Goal: Entertainment & Leisure: Browse casually

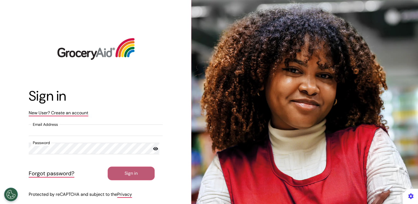
type input "**********"
click at [122, 175] on button "Sign in" at bounding box center [131, 173] width 47 height 14
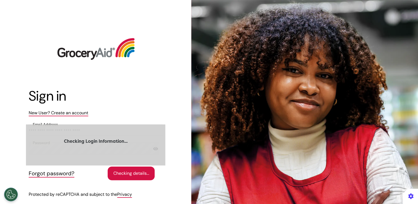
select select "**"
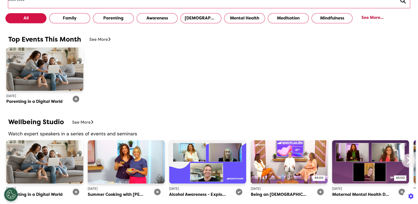
scroll to position [350, 0]
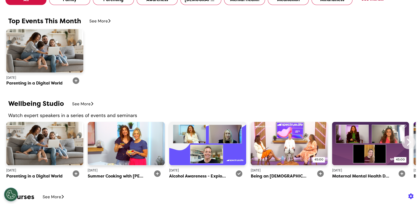
click at [80, 104] on div "See More" at bounding box center [82, 104] width 21 height 6
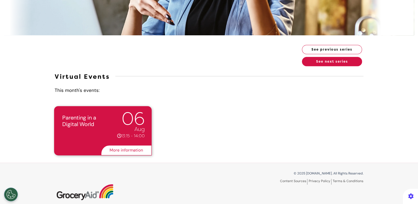
scroll to position [109, 0]
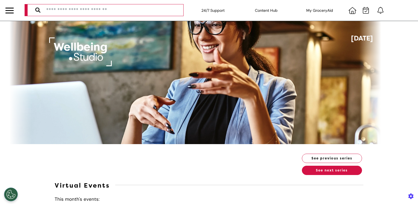
select select "**"
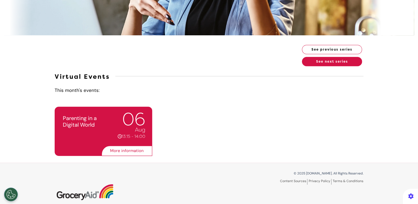
scroll to position [109, 0]
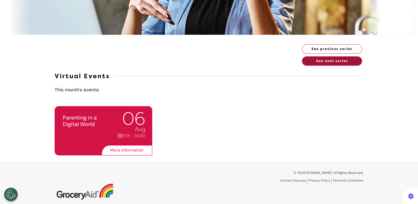
click at [317, 60] on button "See next series" at bounding box center [332, 60] width 60 height 9
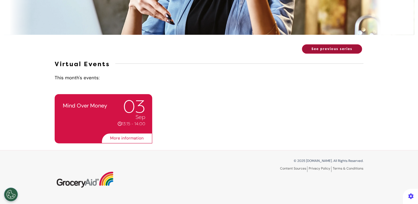
click at [337, 48] on button "See previous series" at bounding box center [332, 48] width 60 height 9
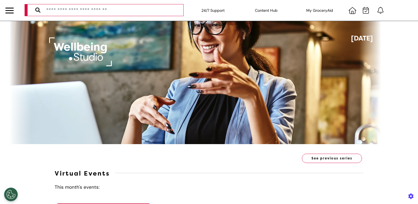
select select "**"
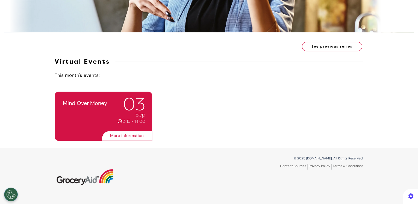
scroll to position [115, 0]
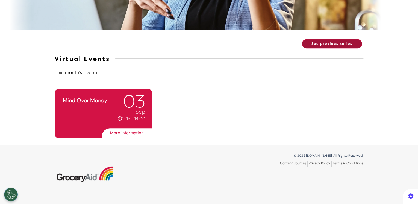
click at [312, 45] on button "See previous series" at bounding box center [332, 43] width 60 height 9
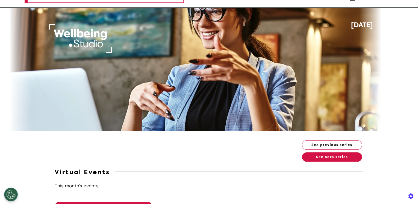
scroll to position [0, 0]
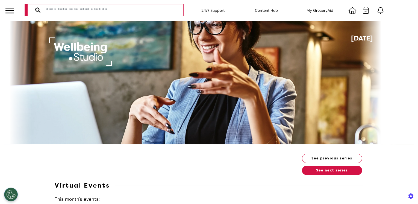
click at [8, 12] on div at bounding box center [9, 10] width 8 height 9
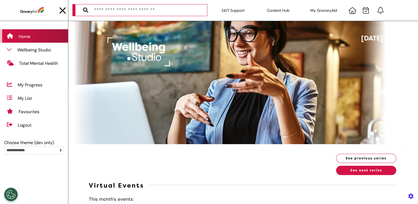
click at [21, 37] on div "Home" at bounding box center [25, 36] width 12 height 7
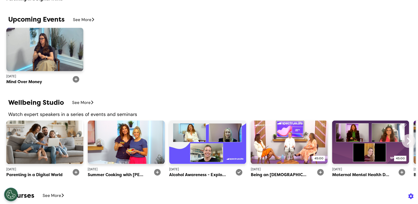
scroll to position [427, 0]
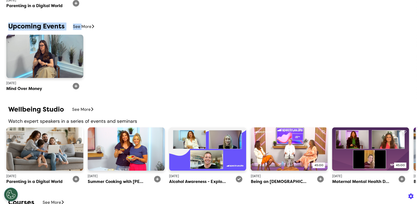
drag, startPoint x: 7, startPoint y: 26, endPoint x: 79, endPoint y: 26, distance: 71.3
click at [79, 26] on div "Upcoming Events See More" at bounding box center [209, 26] width 410 height 9
click at [54, 60] on img at bounding box center [44, 55] width 77 height 43
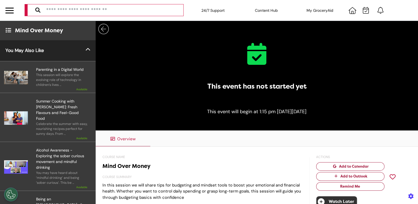
click at [10, 9] on div at bounding box center [9, 10] width 8 height 9
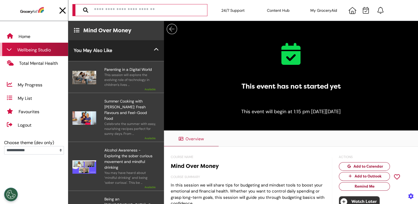
click at [11, 50] on icon at bounding box center [9, 50] width 5 height 7
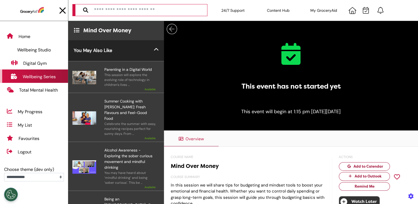
click at [30, 75] on div "Wellbeing Series" at bounding box center [39, 77] width 33 height 7
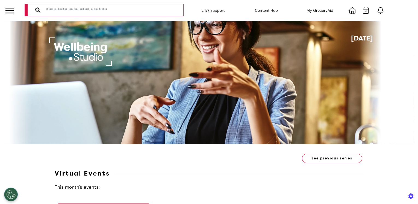
click at [11, 9] on div at bounding box center [9, 10] width 8 height 9
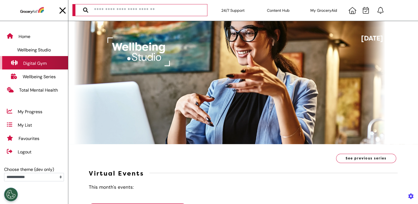
click at [33, 62] on div "Digital Gym" at bounding box center [35, 63] width 24 height 7
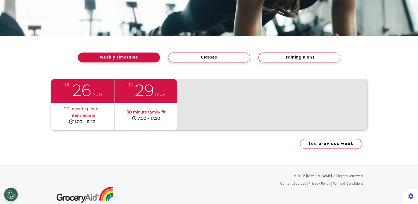
scroll to position [109, 0]
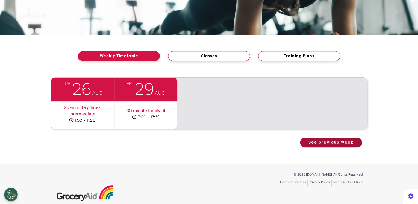
click at [338, 145] on button "See previous week" at bounding box center [331, 142] width 62 height 10
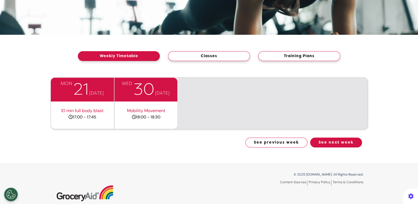
click at [44, 63] on section "[DATE] min full body blast 17:00 - 17:45 [DATE] Mobility Movement 18:00 - 18:30…" at bounding box center [209, 112] width 418 height 103
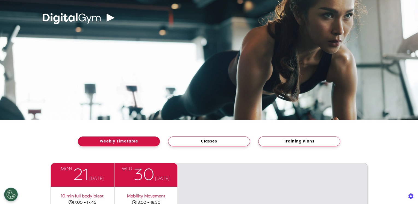
scroll to position [0, 0]
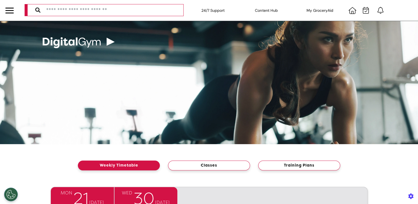
click at [8, 11] on div at bounding box center [9, 10] width 8 height 9
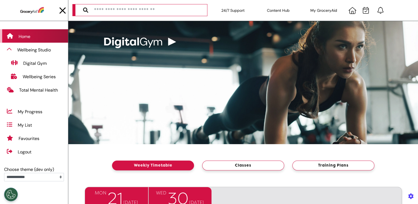
click at [25, 36] on div "Home" at bounding box center [25, 36] width 12 height 7
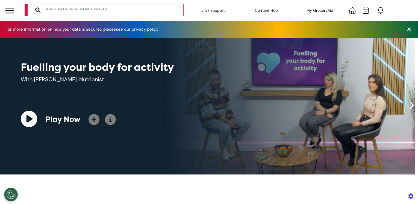
scroll to position [0, 209]
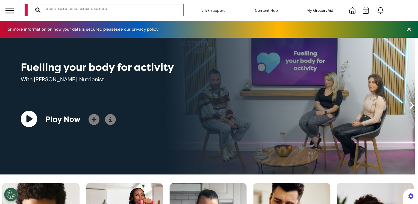
click at [10, 8] on div at bounding box center [9, 8] width 8 height 1
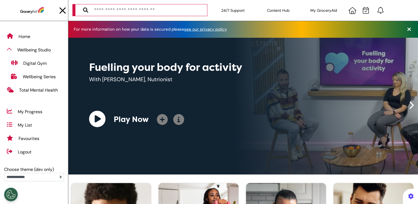
scroll to position [0, 219]
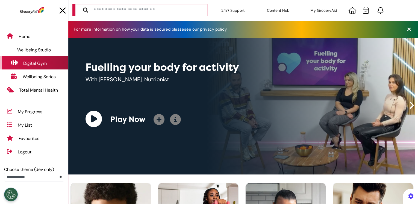
click at [31, 64] on div "Digital Gym" at bounding box center [35, 63] width 24 height 7
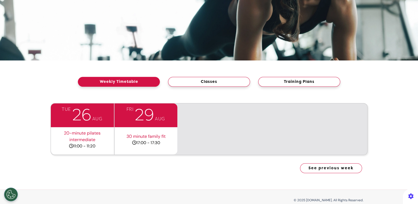
scroll to position [109, 0]
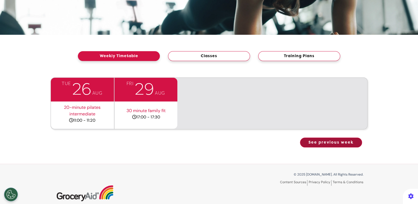
click at [327, 146] on button "See previous week" at bounding box center [331, 142] width 62 height 10
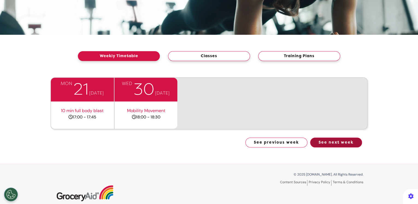
click at [333, 141] on button "See next week" at bounding box center [336, 142] width 52 height 10
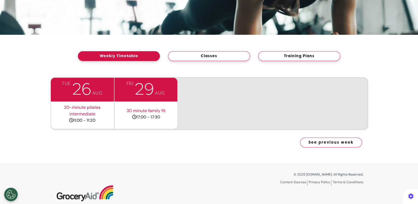
click at [76, 106] on link "20-minute pilates intermediate" at bounding box center [82, 110] width 37 height 12
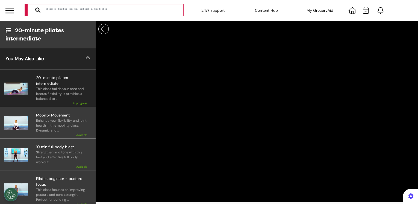
click at [8, 11] on div at bounding box center [9, 10] width 8 height 9
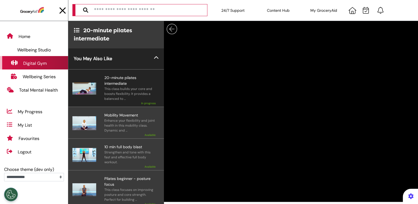
click at [32, 63] on div "Digital Gym" at bounding box center [35, 63] width 24 height 7
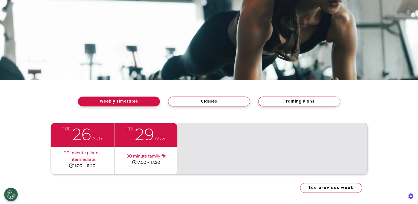
scroll to position [66, 0]
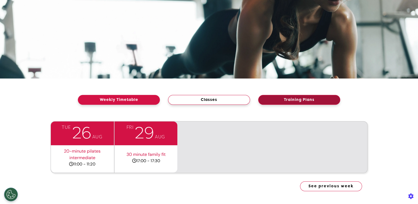
click at [303, 99] on button "Training Plans" at bounding box center [299, 100] width 82 height 10
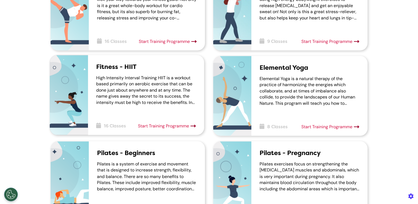
scroll to position [350, 0]
click at [148, 125] on span "Start Training Programme" at bounding box center [163, 126] width 51 height 6
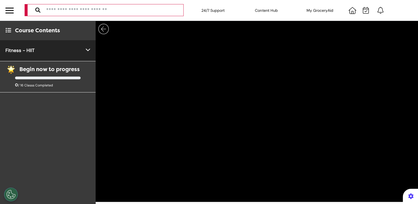
click at [88, 49] on icon at bounding box center [88, 50] width 4 height 7
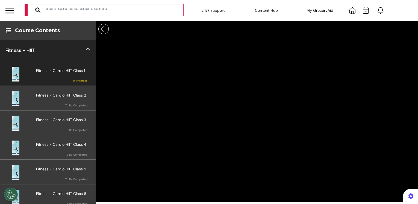
click at [13, 9] on div at bounding box center [9, 10] width 8 height 9
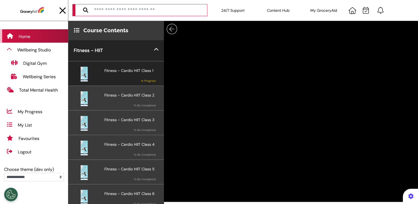
click at [28, 40] on div "Home" at bounding box center [34, 35] width 68 height 13
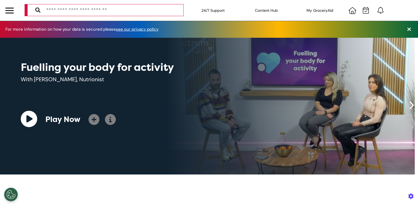
scroll to position [0, 209]
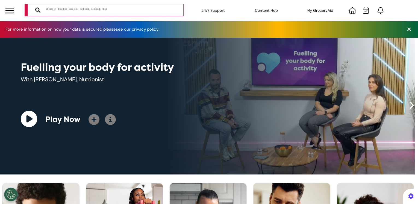
click at [3, 10] on div at bounding box center [9, 10] width 19 height 21
click at [7, 9] on div at bounding box center [9, 10] width 8 height 9
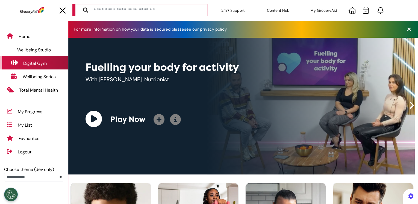
click at [31, 63] on div "Digital Gym" at bounding box center [35, 63] width 24 height 7
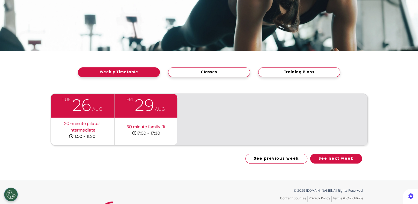
scroll to position [109, 0]
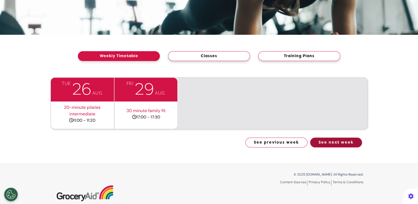
click at [333, 143] on button "See next week" at bounding box center [336, 142] width 52 height 10
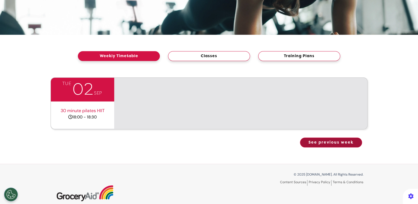
click at [329, 142] on button "See previous week" at bounding box center [331, 142] width 62 height 10
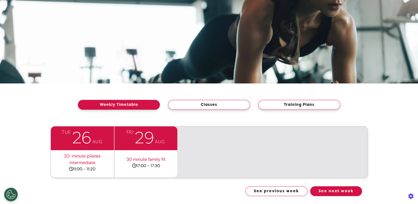
scroll to position [0, 0]
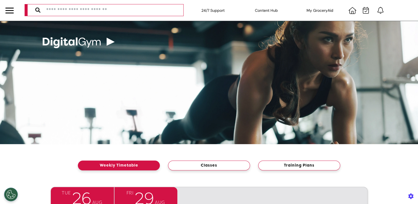
click at [6, 11] on div at bounding box center [9, 10] width 8 height 9
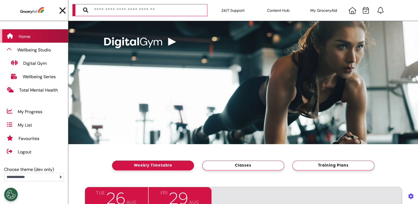
click at [22, 36] on div "Home" at bounding box center [25, 36] width 12 height 7
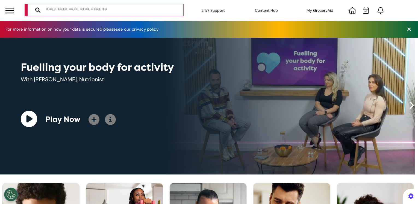
click at [11, 11] on div at bounding box center [9, 10] width 8 height 1
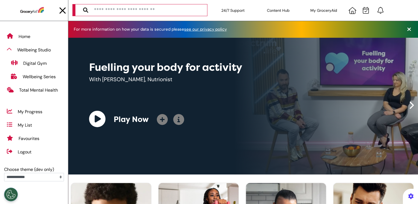
scroll to position [0, 219]
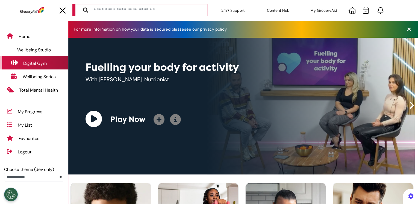
click at [41, 63] on div "Digital Gym" at bounding box center [35, 63] width 24 height 7
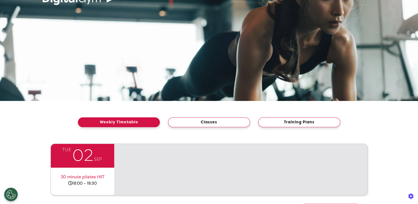
scroll to position [109, 0]
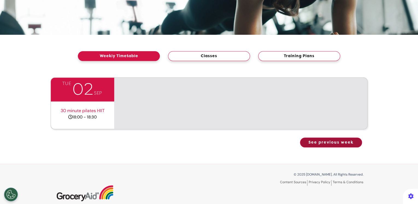
click at [332, 139] on button "See previous week" at bounding box center [331, 142] width 62 height 10
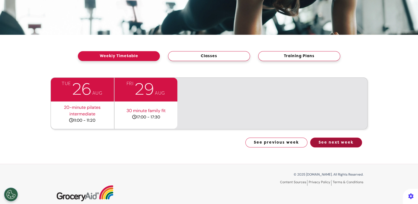
click at [323, 140] on button "See next week" at bounding box center [336, 142] width 52 height 10
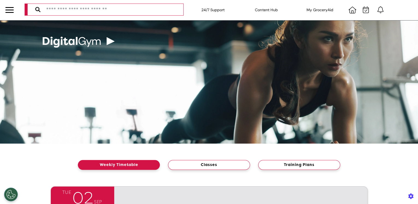
scroll to position [0, 0]
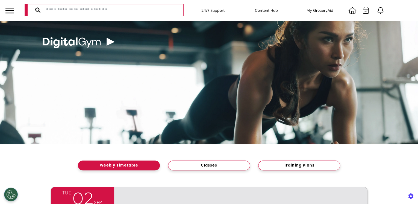
click at [8, 12] on div at bounding box center [9, 10] width 8 height 9
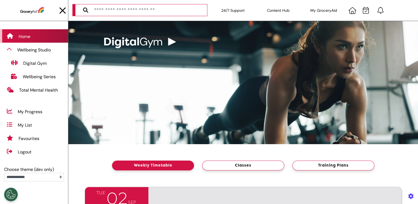
click at [26, 37] on div "Home" at bounding box center [25, 36] width 12 height 7
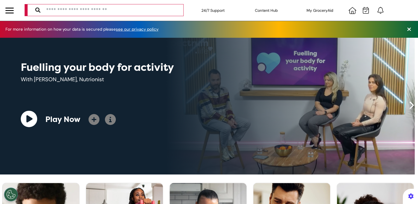
click at [11, 11] on div at bounding box center [9, 10] width 8 height 1
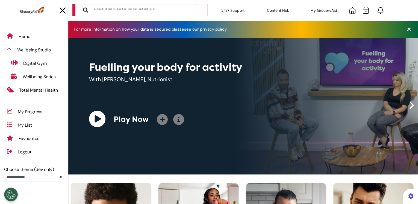
scroll to position [0, 219]
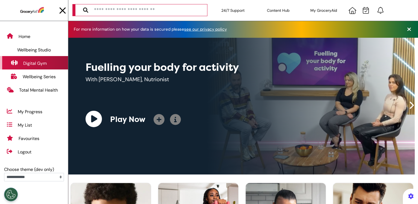
click at [33, 60] on div "Digital Gym" at bounding box center [35, 63] width 24 height 7
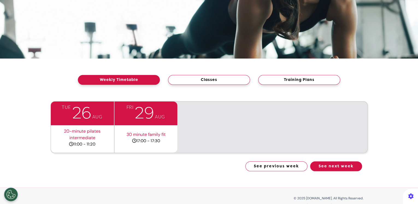
scroll to position [87, 0]
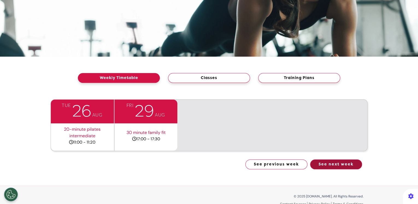
click at [320, 165] on button "See next week" at bounding box center [336, 164] width 52 height 10
